Goal: Answer question/provide support

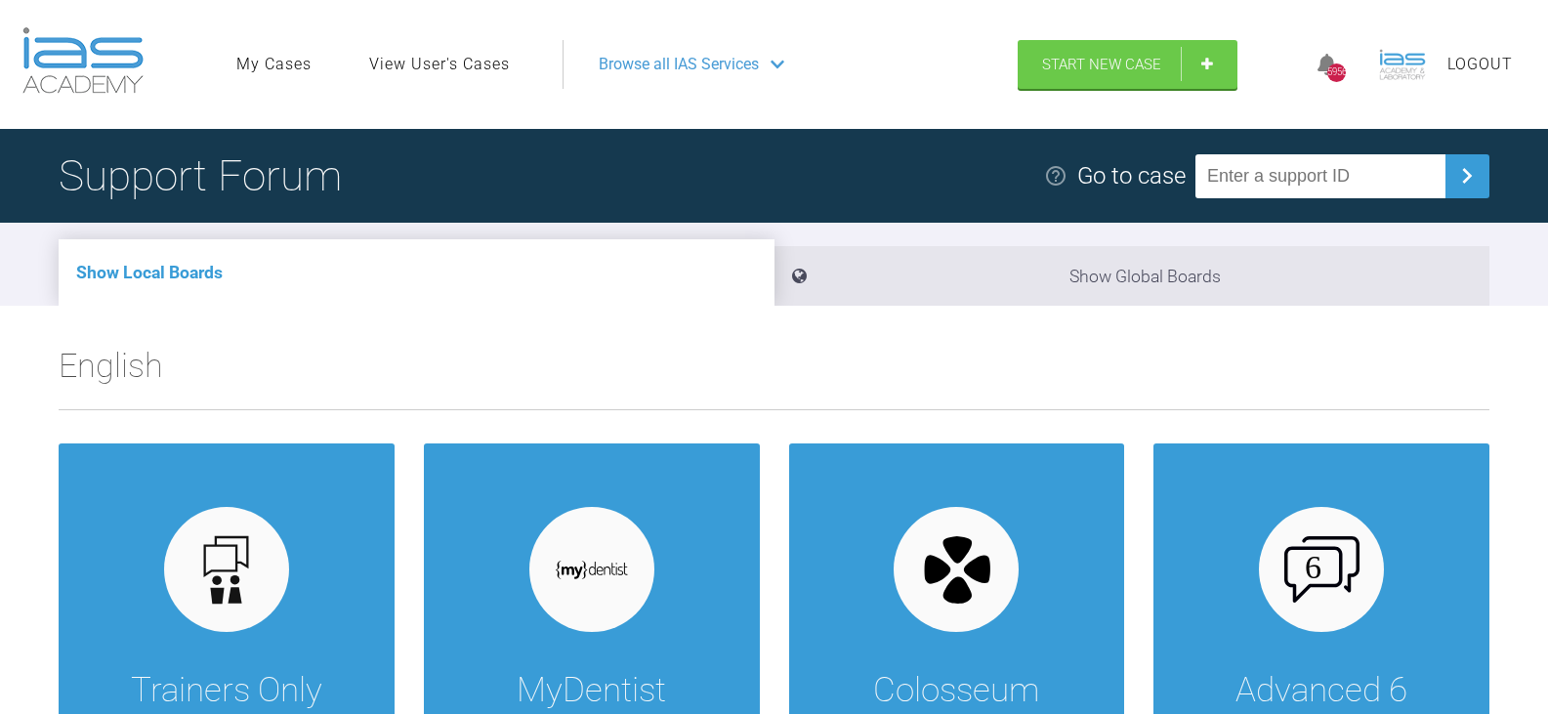
click at [1284, 180] on input "text" at bounding box center [1321, 176] width 250 height 44
drag, startPoint x: 1329, startPoint y: 185, endPoint x: 879, endPoint y: 229, distance: 452.5
click at [933, 204] on div "Support Forum Go to case VMEGJFIS" at bounding box center [774, 176] width 1548 height 94
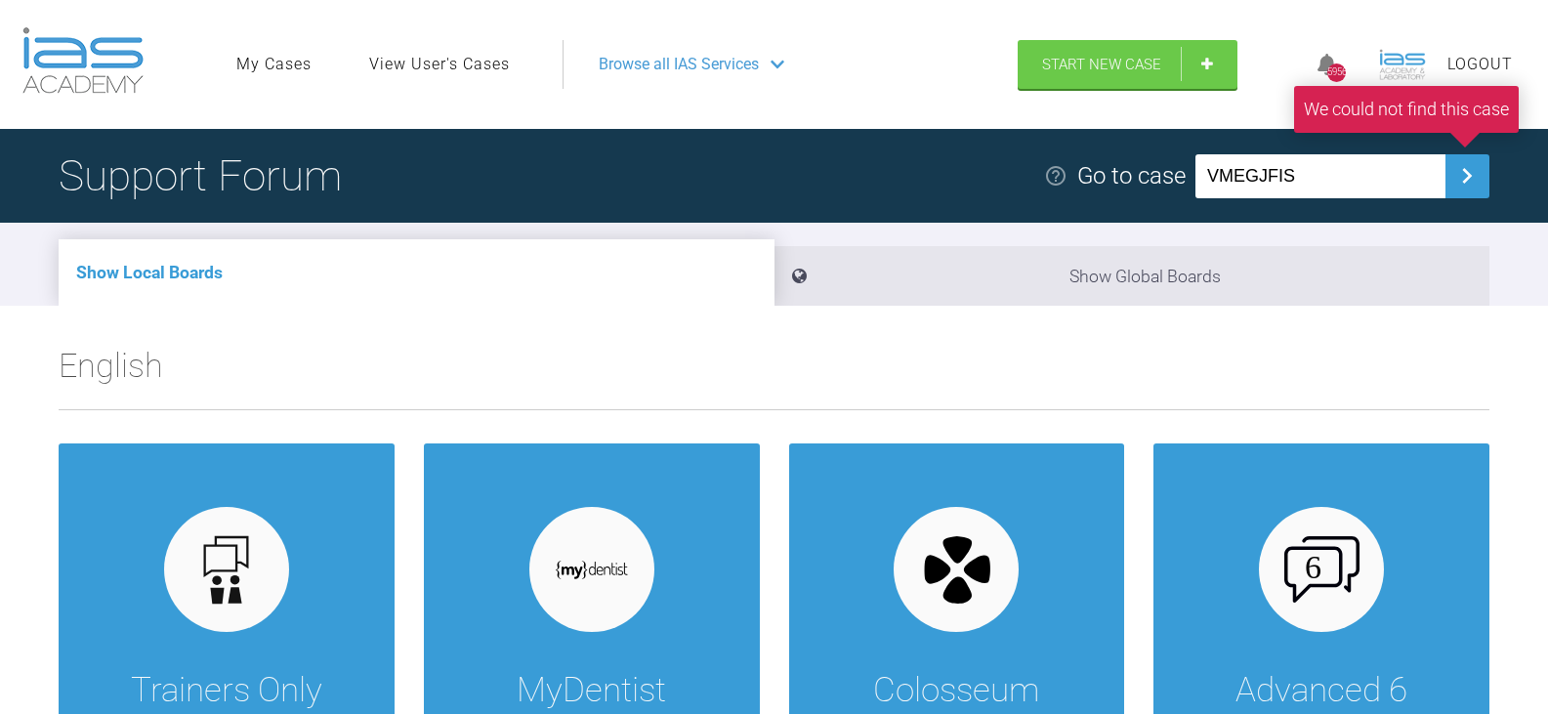
click at [1235, 181] on input "VMEGJFIS" at bounding box center [1321, 176] width 250 height 44
click at [1329, 182] on input "VMEGJFIS" at bounding box center [1321, 176] width 250 height 44
drag, startPoint x: 1218, startPoint y: 176, endPoint x: 1318, endPoint y: 179, distance: 99.7
click at [1318, 179] on input "VMEGJFIS" at bounding box center [1321, 176] width 250 height 44
click at [1319, 179] on input "VMEGJFIS" at bounding box center [1321, 176] width 250 height 44
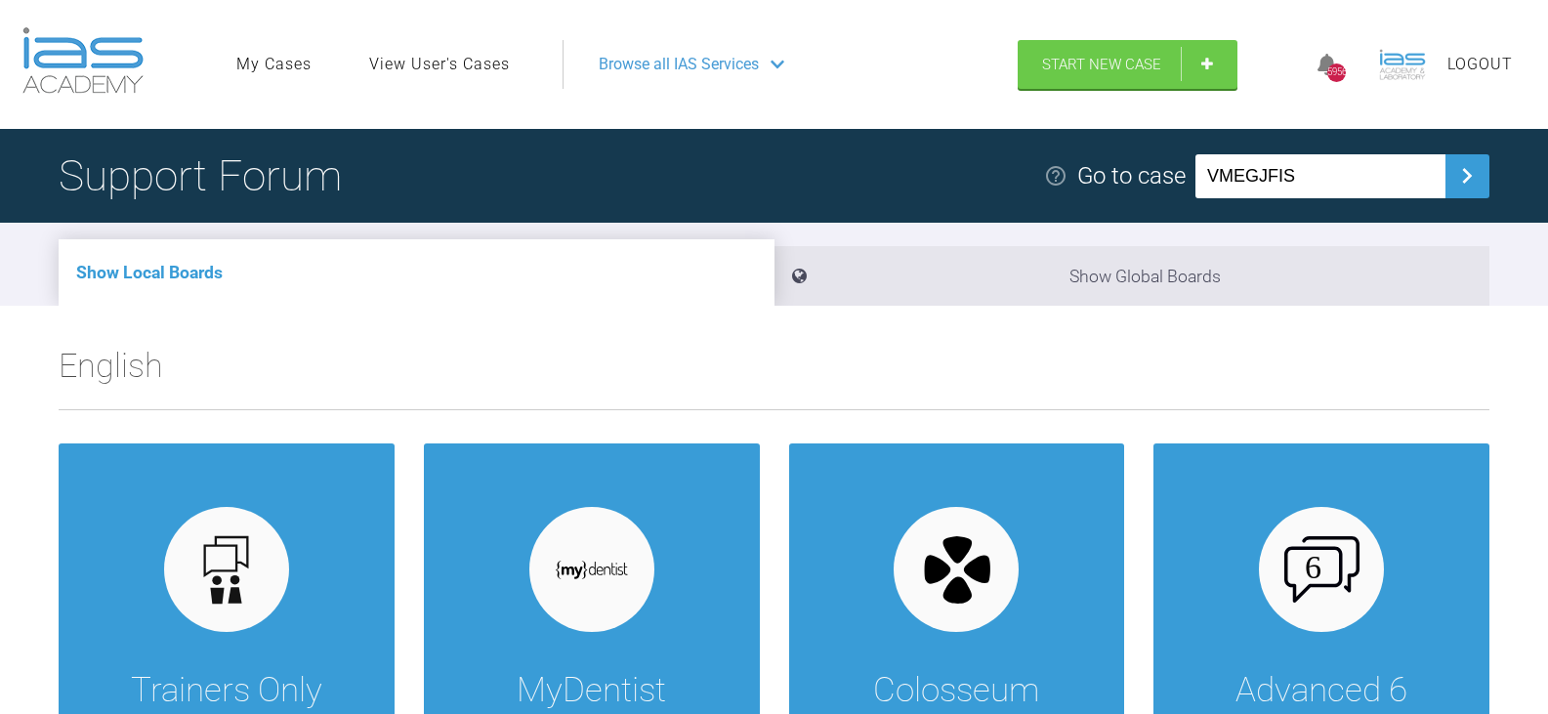
click at [1234, 177] on input "VMEGJFIS" at bounding box center [1321, 176] width 250 height 44
click at [1256, 174] on input "VMEGJFIS" at bounding box center [1321, 176] width 250 height 44
click at [1282, 176] on input "VMEGJFIS" at bounding box center [1321, 176] width 250 height 44
click at [1291, 175] on input "VMEGJFIS" at bounding box center [1321, 176] width 250 height 44
click at [1296, 175] on input "VMEGJFIS" at bounding box center [1321, 176] width 250 height 44
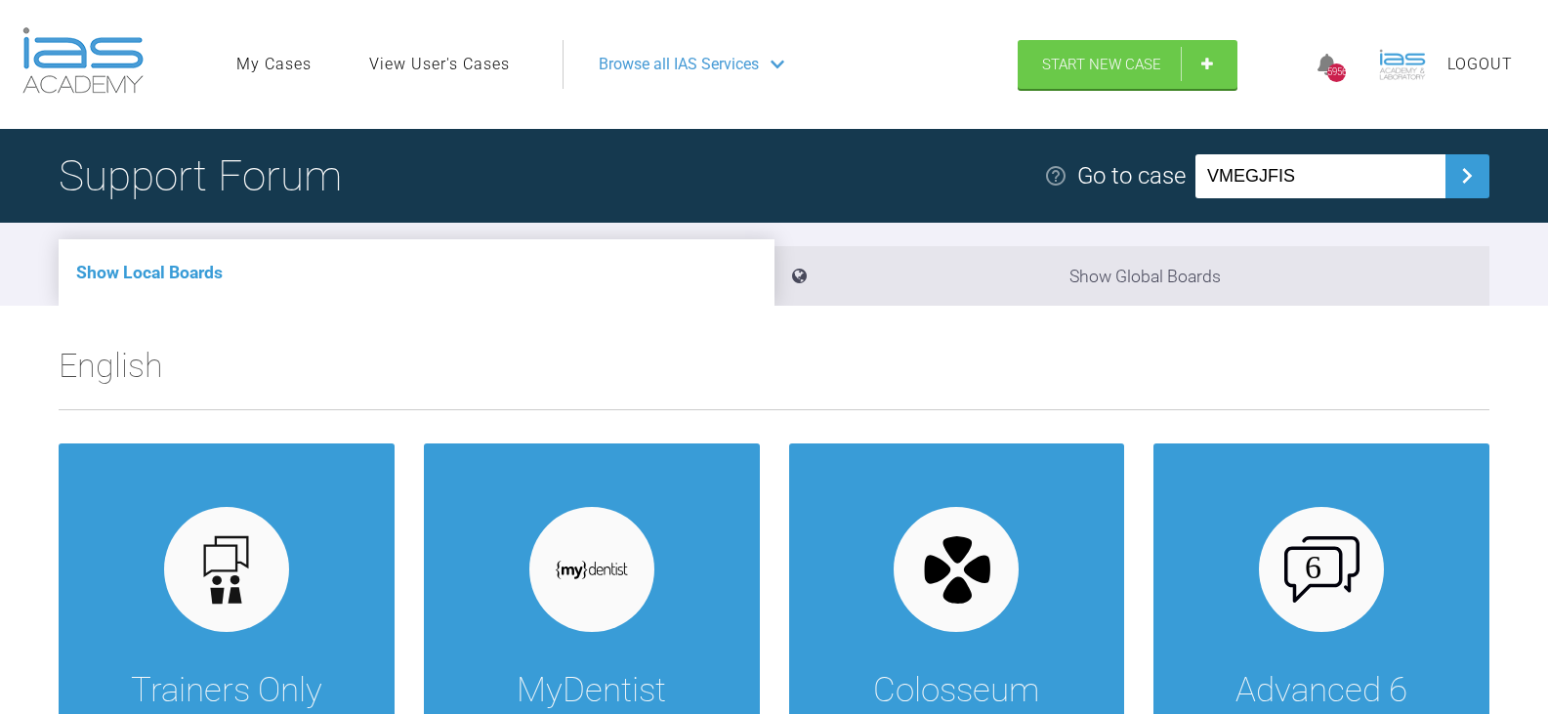
click at [1313, 175] on input "VMEGJFIS" at bounding box center [1321, 176] width 250 height 44
drag, startPoint x: 1335, startPoint y: 174, endPoint x: 959, endPoint y: 153, distance: 376.6
click at [959, 153] on div "Support Forum Go to case VMEGJFIV" at bounding box center [774, 176] width 1548 height 94
type input "VMEGJFIV"
click at [447, 62] on link "View User's Cases" at bounding box center [439, 64] width 141 height 25
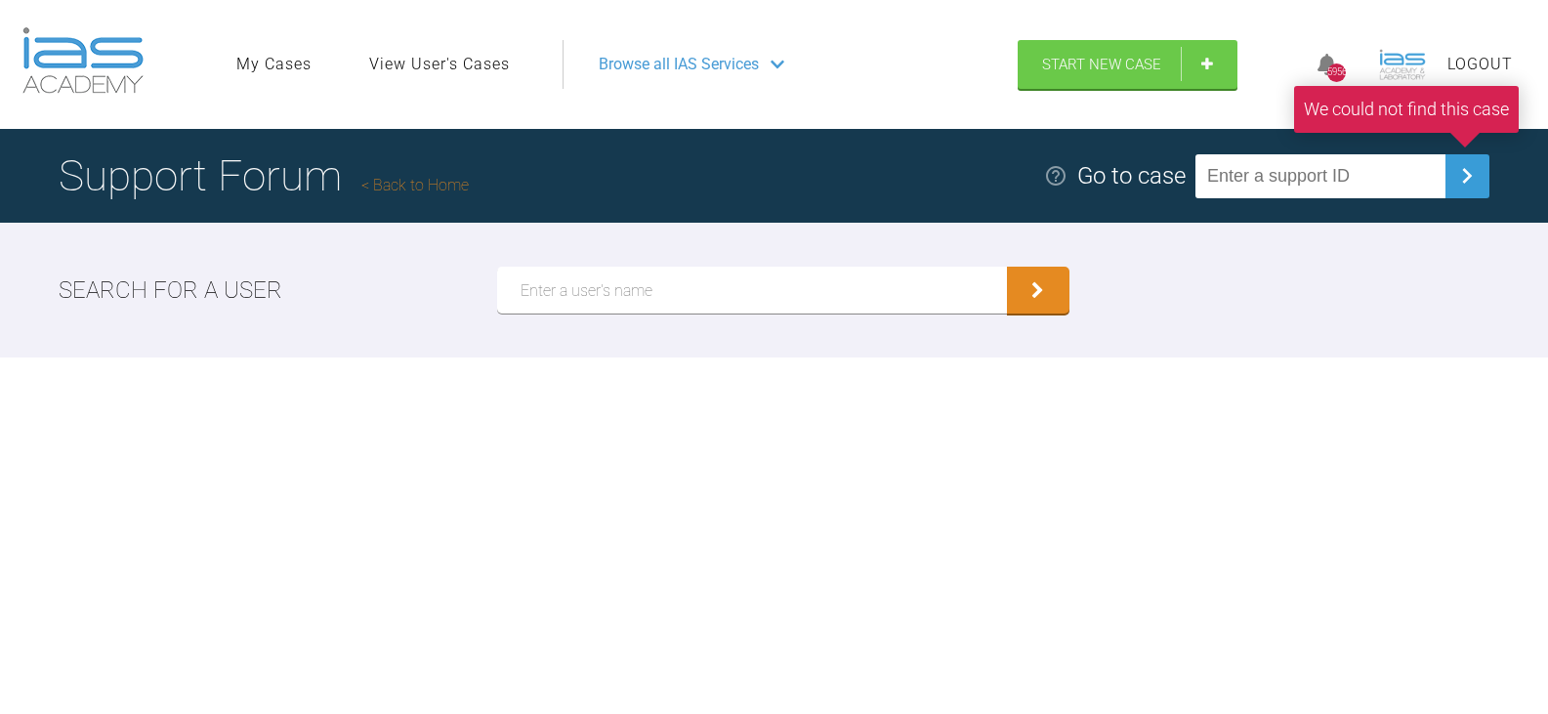
drag, startPoint x: 739, startPoint y: 287, endPoint x: 757, endPoint y: 314, distance: 31.7
click at [739, 287] on input "text" at bounding box center [752, 290] width 510 height 47
drag, startPoint x: 591, startPoint y: 292, endPoint x: 274, endPoint y: 269, distance: 317.4
click at [274, 269] on div "Search for a user gustaf blomgren" at bounding box center [774, 290] width 1548 height 135
type input "gustaf blomgren"
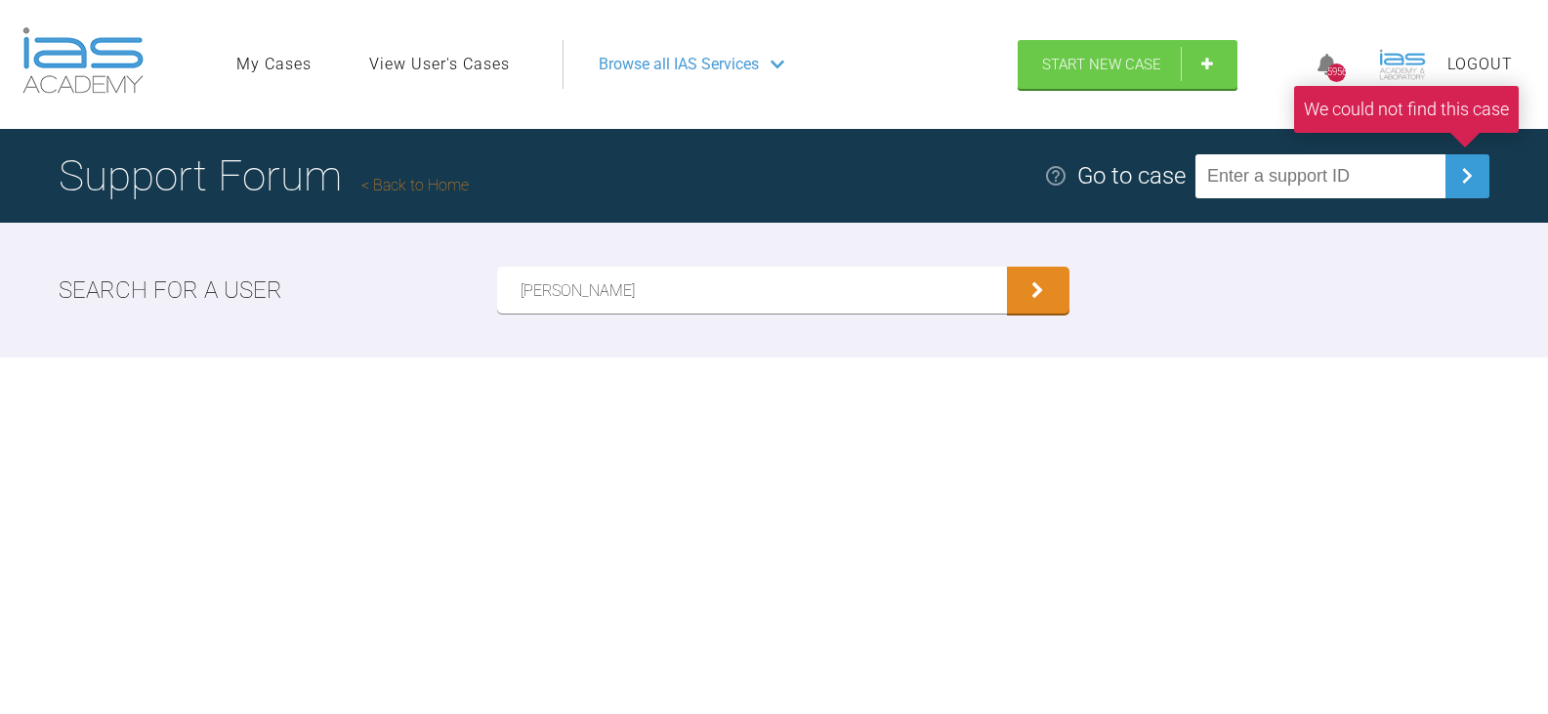
click at [1007, 267] on button "submit" at bounding box center [1038, 290] width 63 height 47
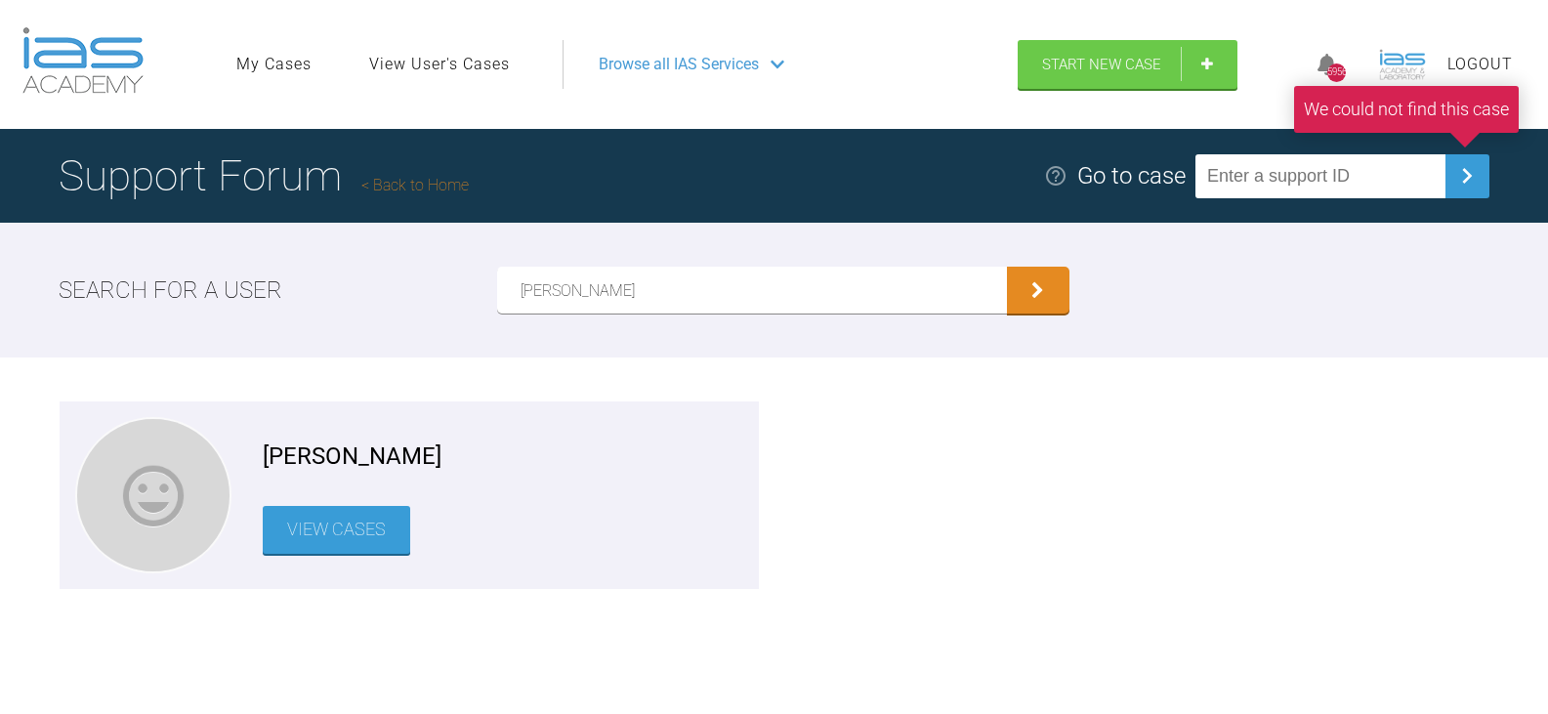
click at [331, 524] on link "View Cases" at bounding box center [337, 530] width 148 height 48
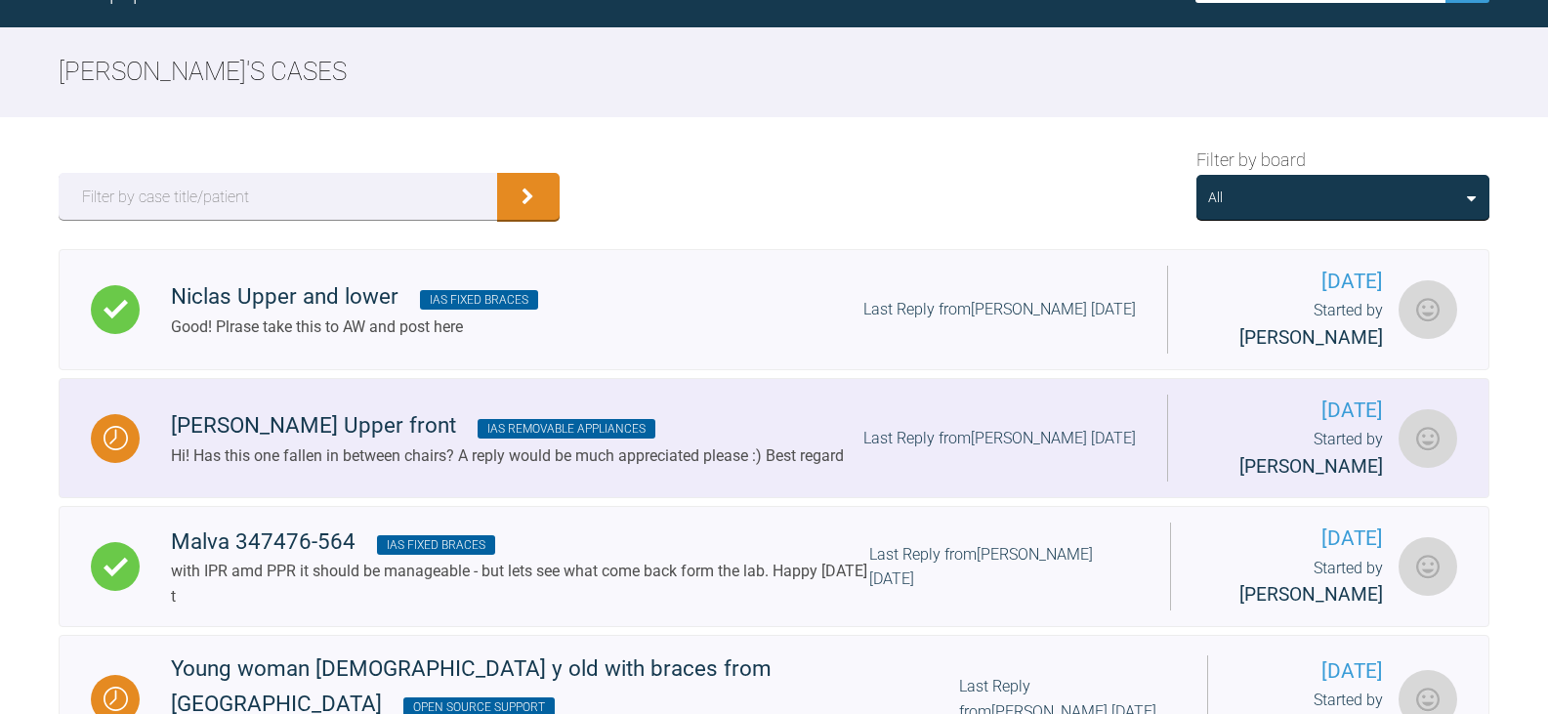
scroll to position [293, 0]
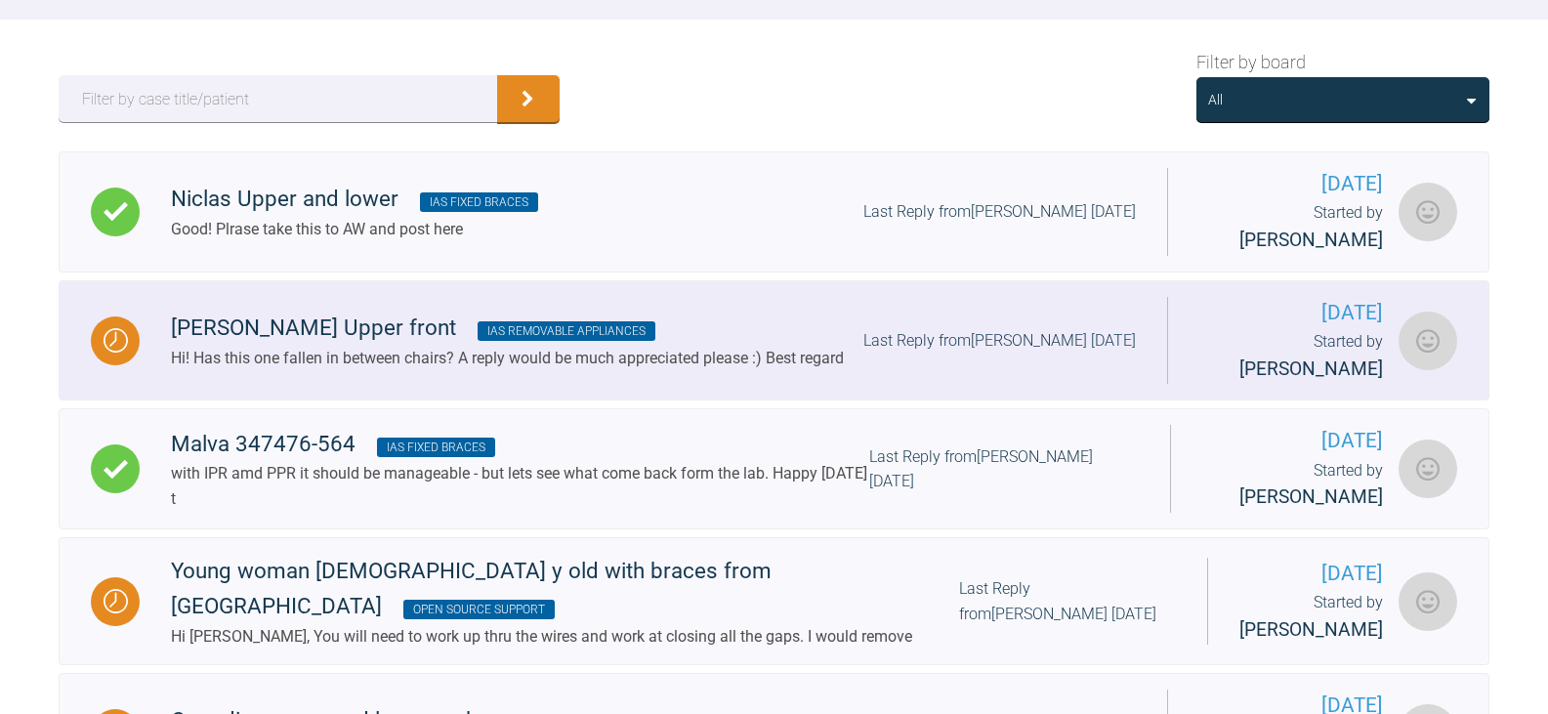
click at [722, 346] on div "Hi! Has this one fallen in between chairs? A reply would be much appreciated pl…" at bounding box center [507, 358] width 673 height 25
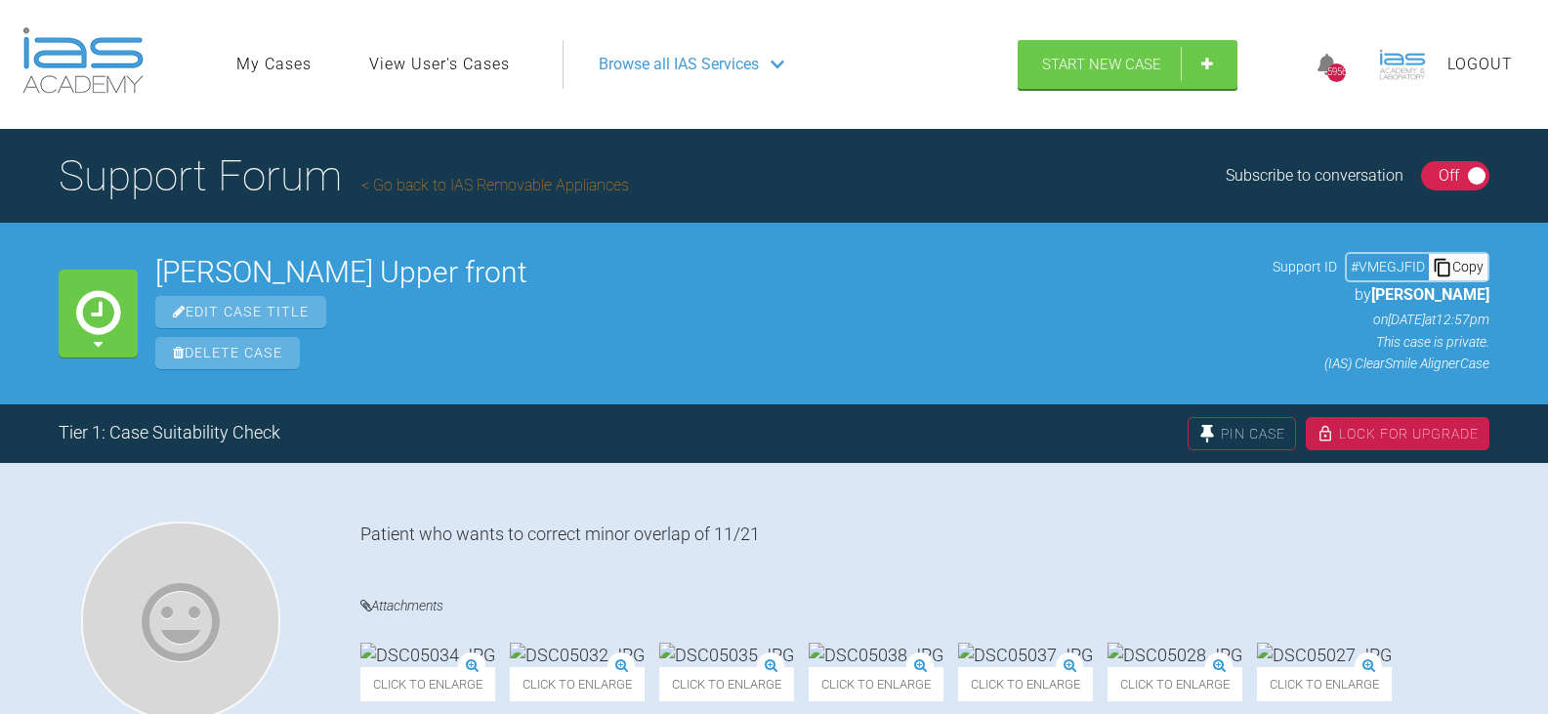
drag, startPoint x: 1496, startPoint y: 292, endPoint x: 1373, endPoint y: 294, distance: 122.1
click at [1373, 294] on div "Waiting for Mentor [PERSON_NAME] J Upper front Edit Case Title Delete Case Supp…" at bounding box center [774, 313] width 1548 height 181
copy span "[PERSON_NAME]"
click at [1458, 265] on div "Copy" at bounding box center [1458, 266] width 59 height 25
click at [1470, 265] on div "Copy" at bounding box center [1458, 266] width 59 height 25
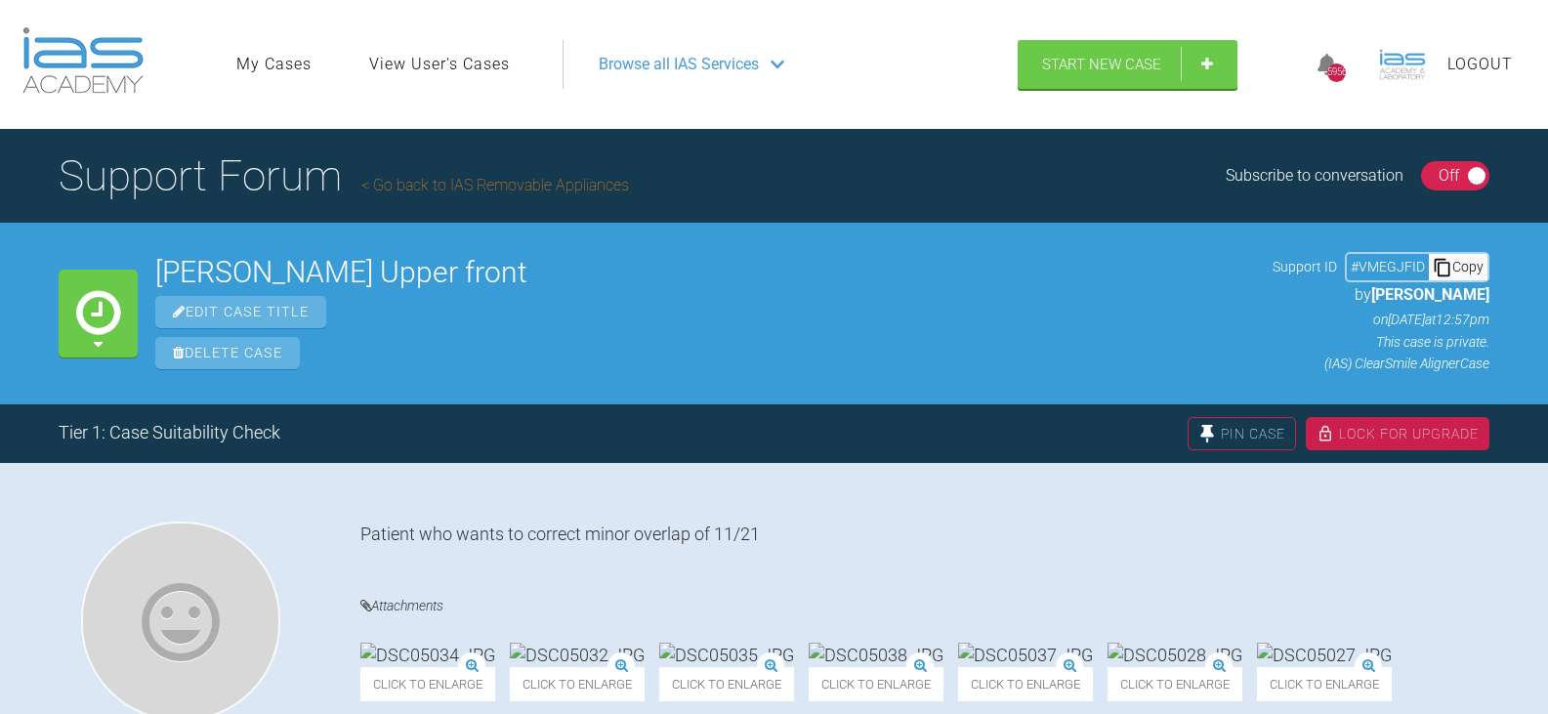
click at [1460, 273] on div "Copy" at bounding box center [1458, 266] width 59 height 25
click at [467, 265] on h2 "[PERSON_NAME] Upper front" at bounding box center [705, 272] width 1100 height 29
drag, startPoint x: 446, startPoint y: 273, endPoint x: 159, endPoint y: 252, distance: 287.9
click at [159, 252] on div "Magnus J Upper front Edit Case Title Delete Case Support ID # VMEGJFID Copy by …" at bounding box center [822, 313] width 1334 height 122
copy h2 "[PERSON_NAME] Upper front"
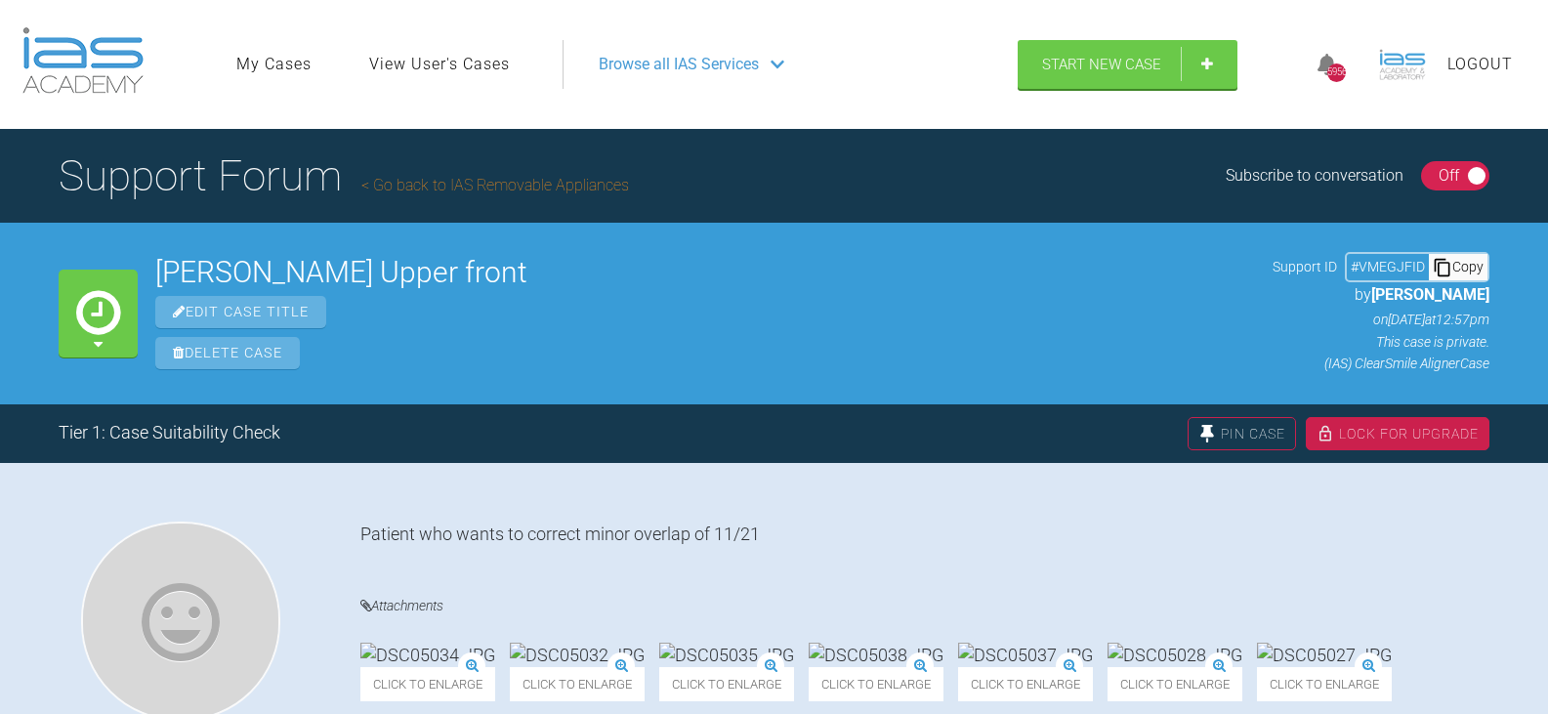
drag, startPoint x: 1457, startPoint y: 262, endPoint x: 1444, endPoint y: 260, distance: 13.8
click at [1457, 262] on div "Copy" at bounding box center [1458, 266] width 59 height 25
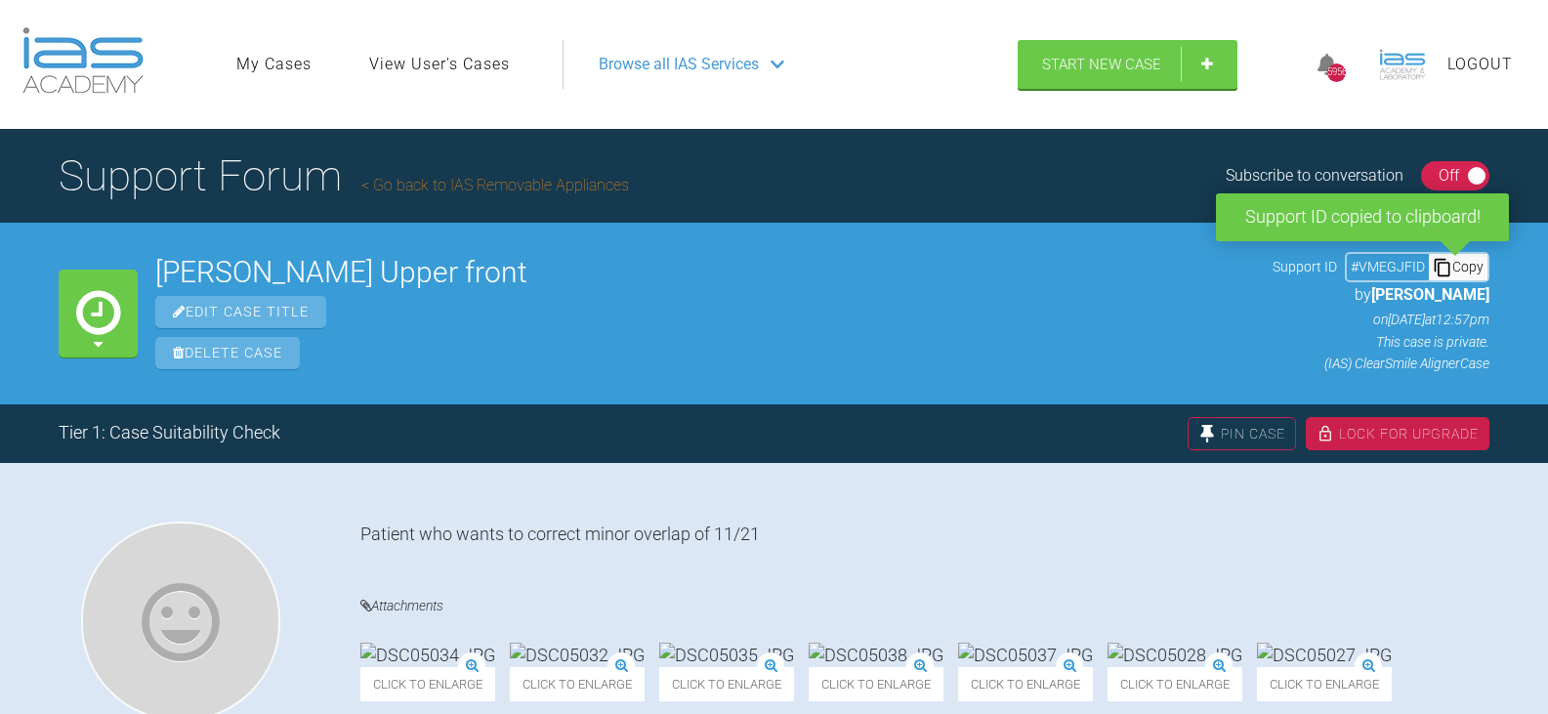
drag, startPoint x: 1499, startPoint y: 295, endPoint x: 1373, endPoint y: 289, distance: 126.1
click at [1373, 289] on div "Waiting for Mentor Magnus J Upper front Edit Case Title Delete Case Support ID …" at bounding box center [774, 313] width 1548 height 181
copy span "[PERSON_NAME]"
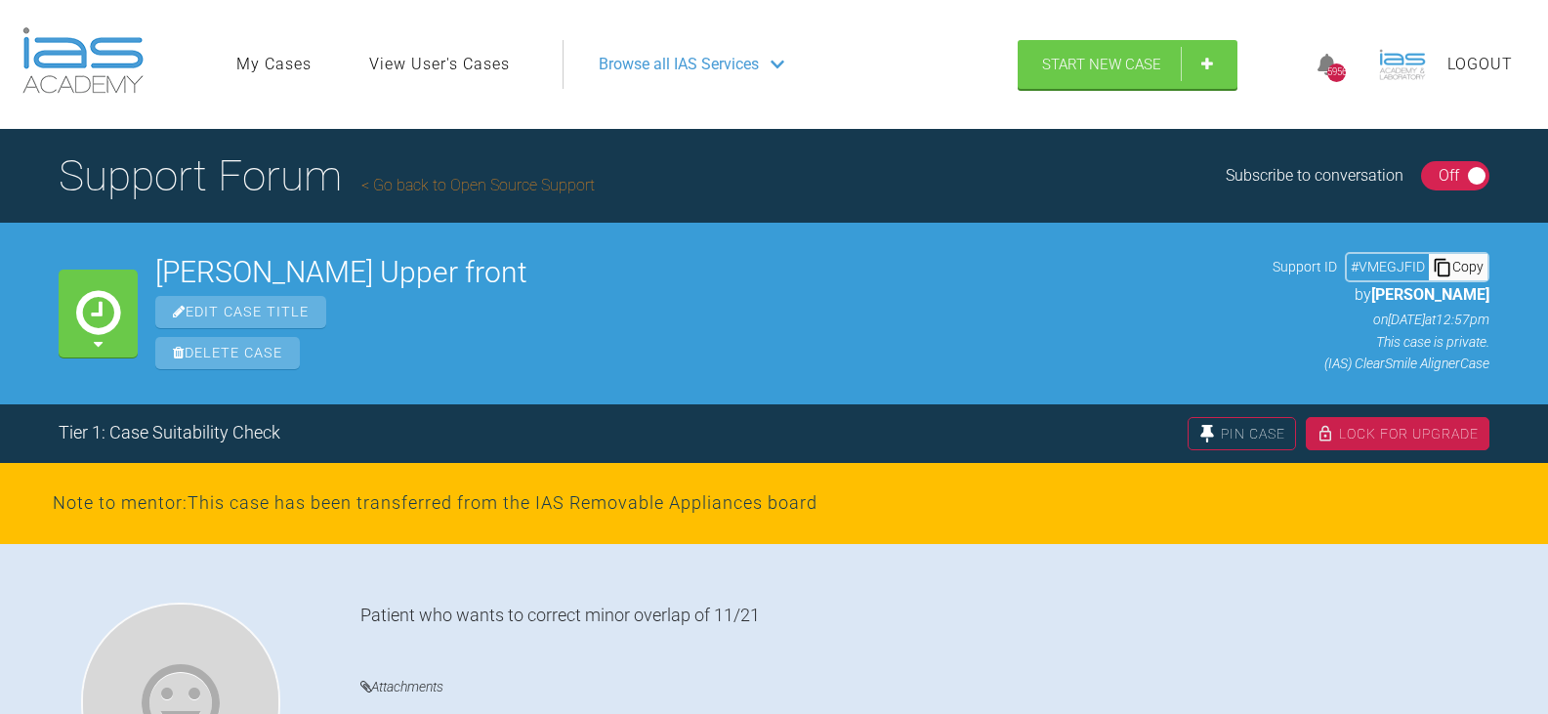
drag, startPoint x: 1497, startPoint y: 297, endPoint x: 1423, endPoint y: 288, distance: 73.8
click at [1423, 288] on div "Waiting for Mentor [PERSON_NAME] J Upper front Edit Case Title Delete Case Supp…" at bounding box center [774, 313] width 1548 height 181
copy span "[PERSON_NAME]"
click at [1466, 268] on div "Copy" at bounding box center [1458, 266] width 59 height 25
drag, startPoint x: 473, startPoint y: 274, endPoint x: 162, endPoint y: 264, distance: 310.8
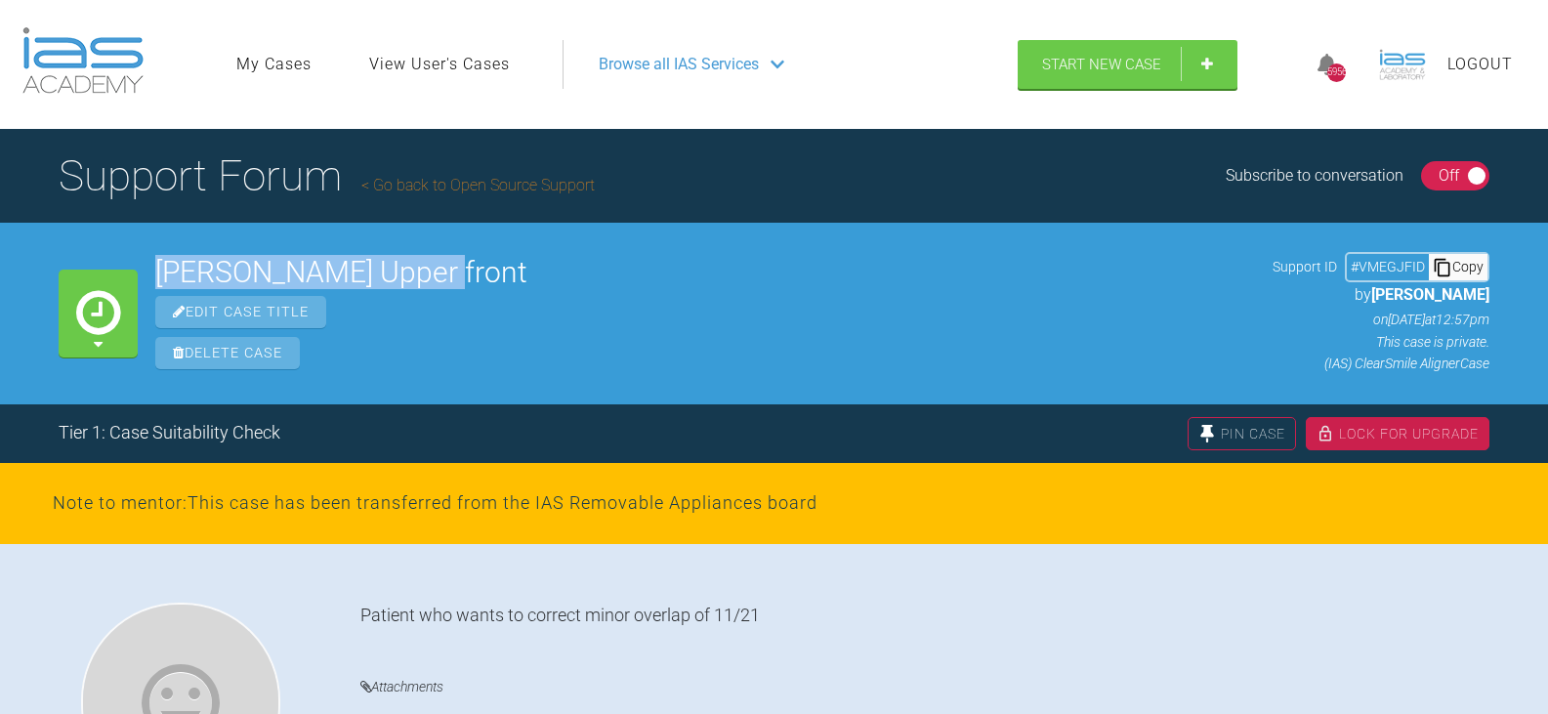
click at [162, 264] on h2 "[PERSON_NAME] Upper front" at bounding box center [705, 272] width 1100 height 29
copy h2 "[PERSON_NAME] Upper front"
drag, startPoint x: 1515, startPoint y: 292, endPoint x: 1375, endPoint y: 294, distance: 139.7
click at [1375, 294] on div "Waiting for Mentor [PERSON_NAME] J Upper front Edit Case Title Delete Case Supp…" at bounding box center [774, 313] width 1548 height 181
copy span "[PERSON_NAME]"
